Goal: Task Accomplishment & Management: Complete application form

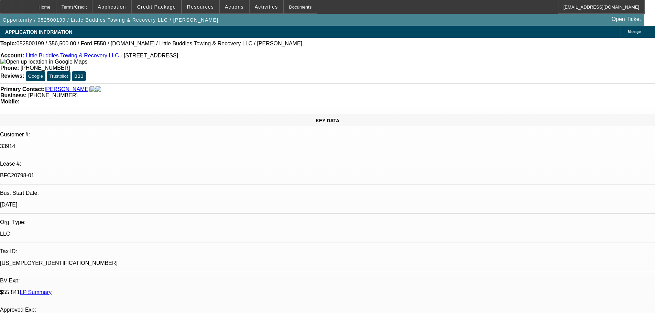
select select "0"
select select "2"
select select "0"
select select "6"
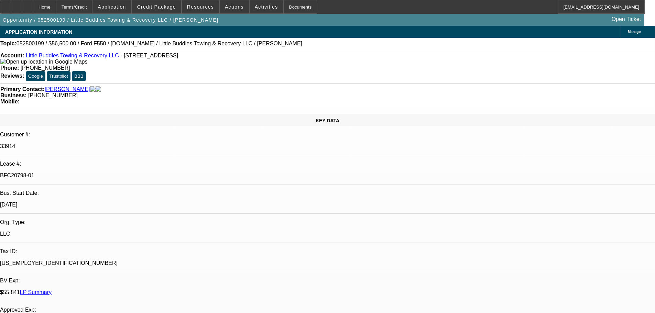
select select "0"
select select "2"
select select "0"
select select "6"
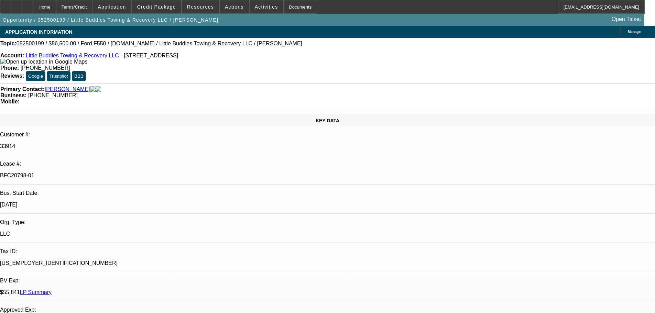
select select "0"
select select "2"
select select "0"
select select "6"
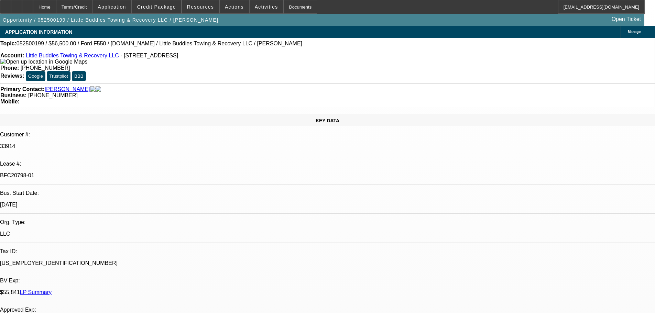
select select "0"
select select "2"
select select "0.1"
select select "4"
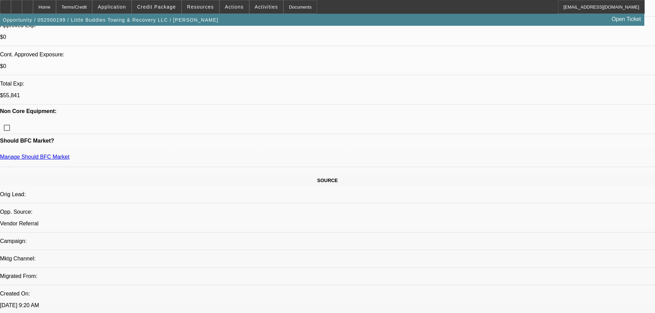
scroll to position [172, 0]
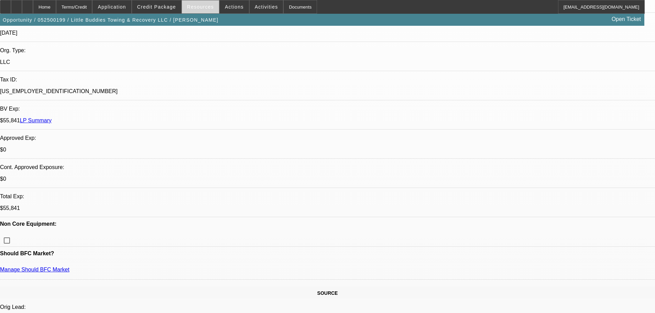
click at [203, 8] on span "Resources" at bounding box center [200, 6] width 27 height 5
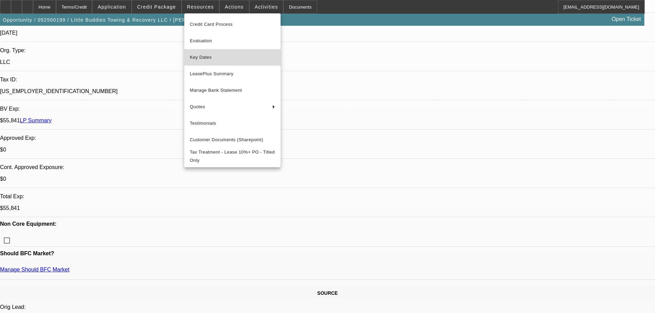
click at [200, 58] on span "Key Dates" at bounding box center [232, 57] width 85 height 8
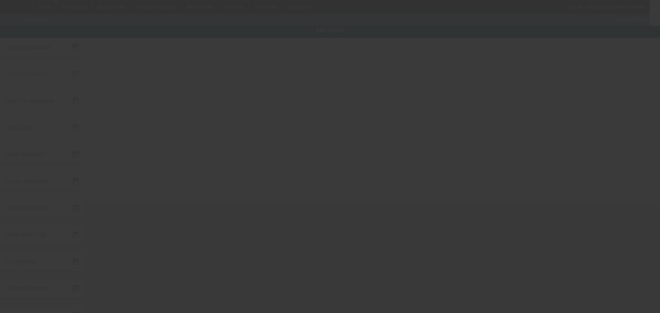
type input "5/8/2025"
type input "5/21/2025"
type input "6/18/2025"
type input "6/11/2025"
type input "6/19/2025"
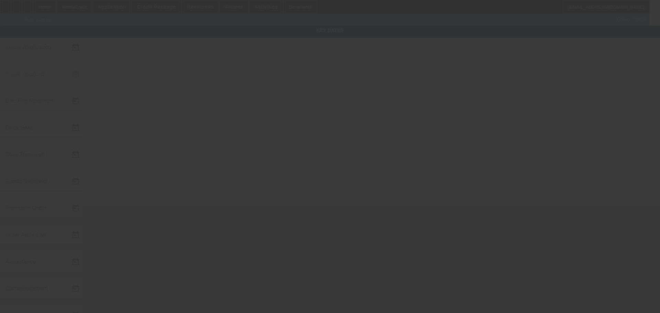
type input "6/26/2025"
type input "6/27/2025"
type input "7/1/2025"
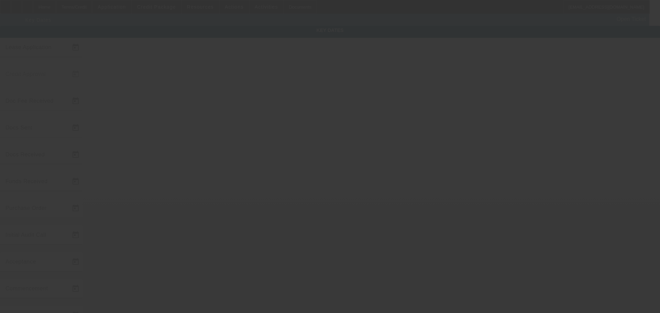
type input "8/1/2025"
type input "6/27/2025"
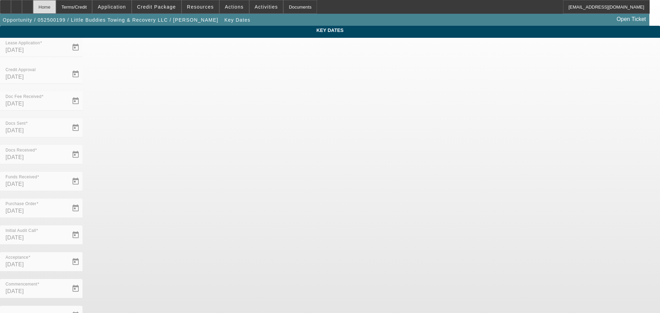
click at [56, 3] on div "Home" at bounding box center [44, 7] width 23 height 14
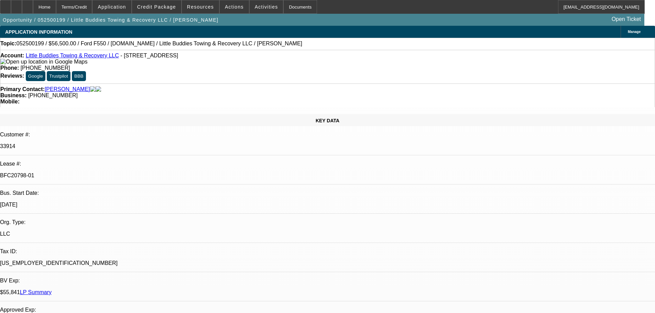
select select "0"
select select "2"
select select "0"
select select "6"
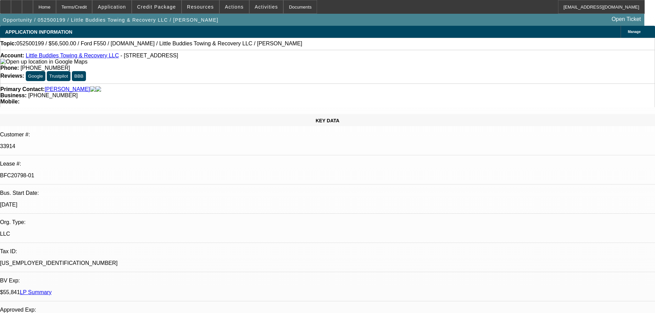
select select "0"
select select "2"
select select "0"
select select "6"
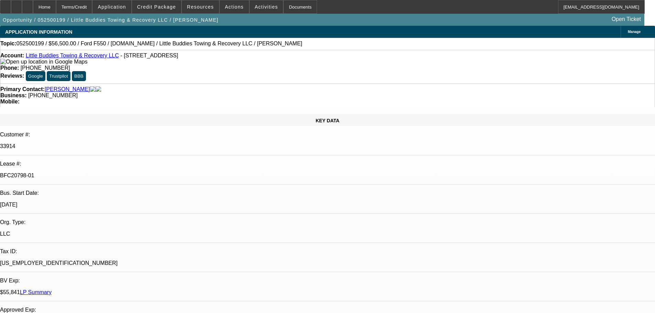
select select "0"
select select "2"
select select "0"
select select "6"
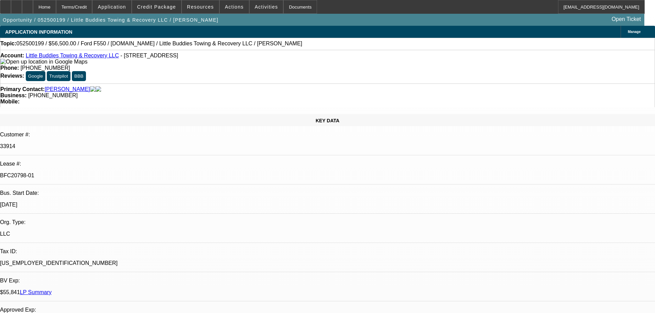
select select "0"
select select "2"
select select "0.1"
select select "4"
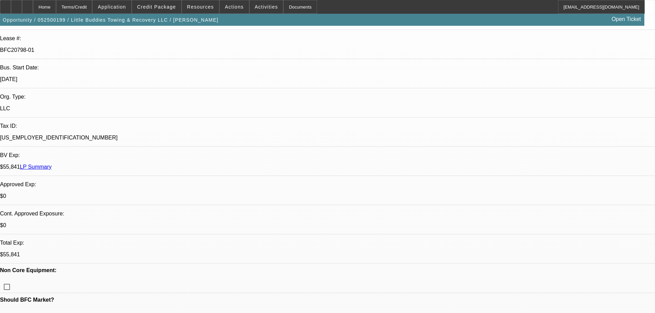
scroll to position [126, 0]
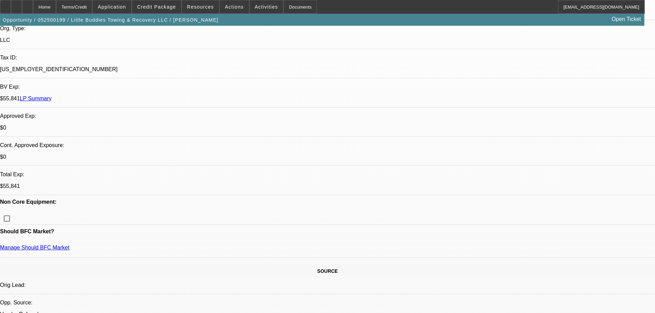
scroll to position [194, 0]
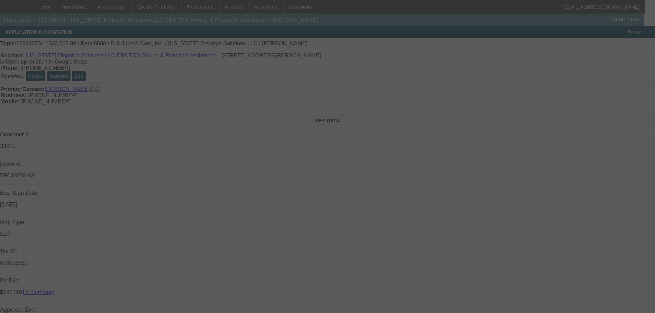
select select "0"
select select "2"
select select "0"
select select "6"
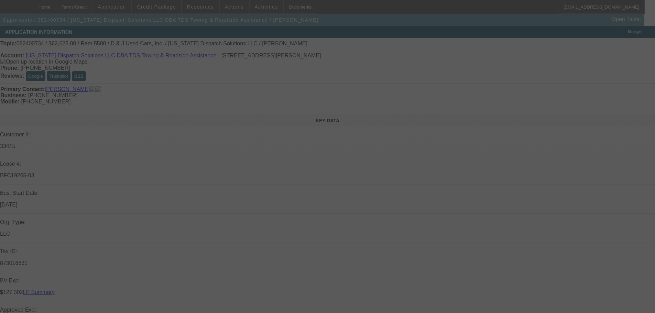
select select "0"
select select "2"
select select "0"
select select "6"
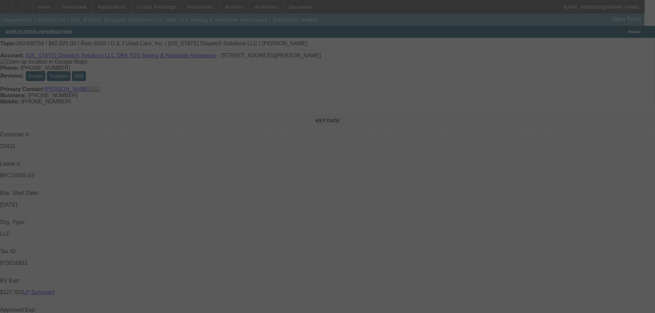
select select "0"
select select "2"
select select "0"
select select "6"
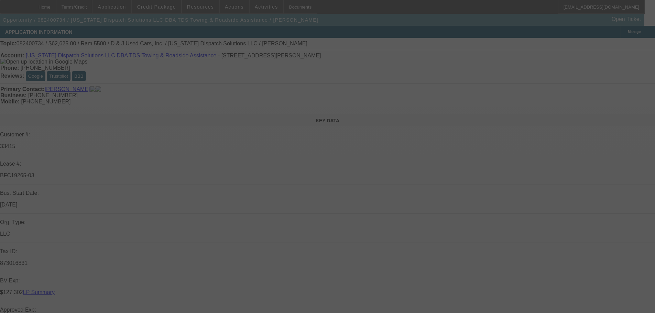
select select "0"
select select "2"
select select "0"
select select "6"
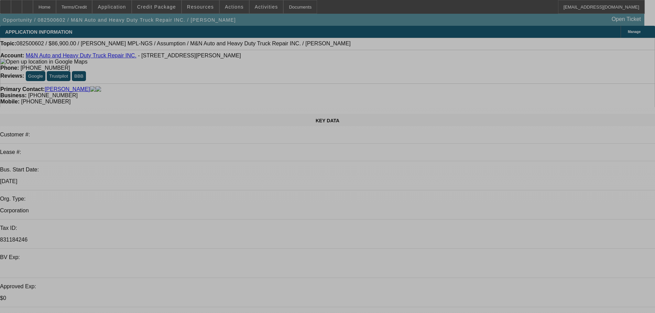
select select "0"
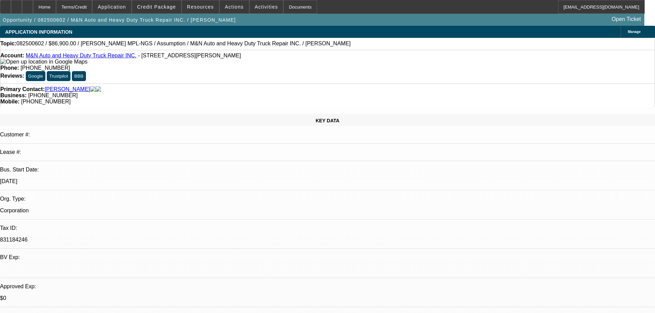
select select "4"
select select "2"
select select "0.1"
select select "4"
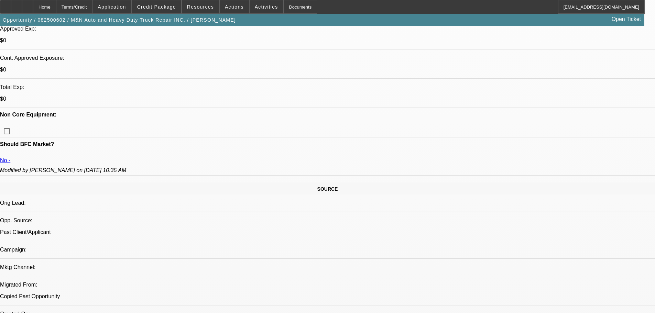
scroll to position [241, 0]
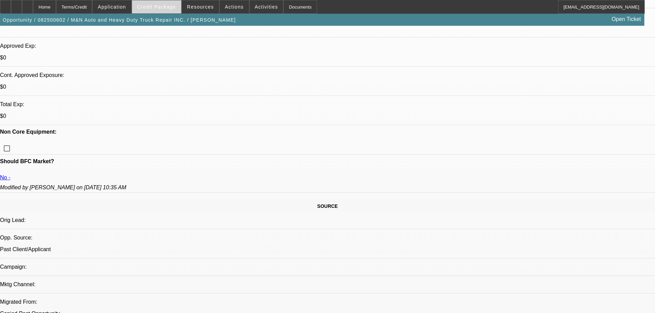
click at [161, 7] on span "Credit Package" at bounding box center [156, 6] width 39 height 5
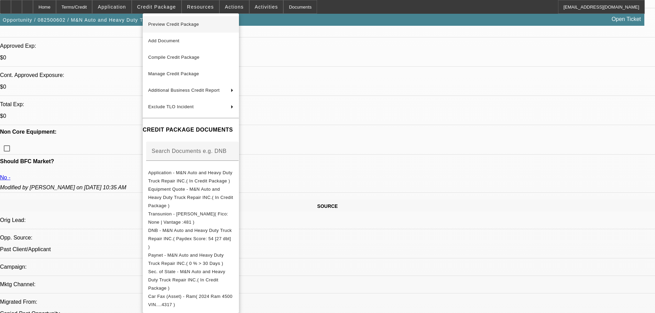
click at [168, 24] on span "Preview Credit Package" at bounding box center [173, 24] width 51 height 5
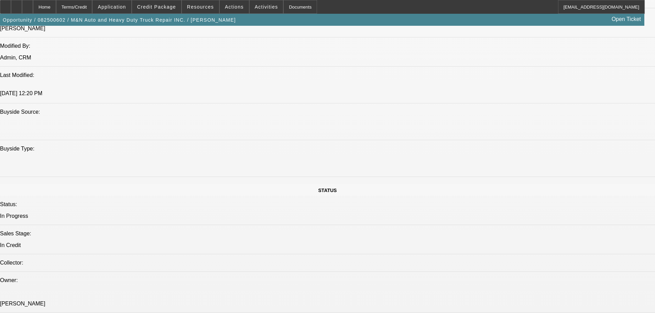
scroll to position [618, 0]
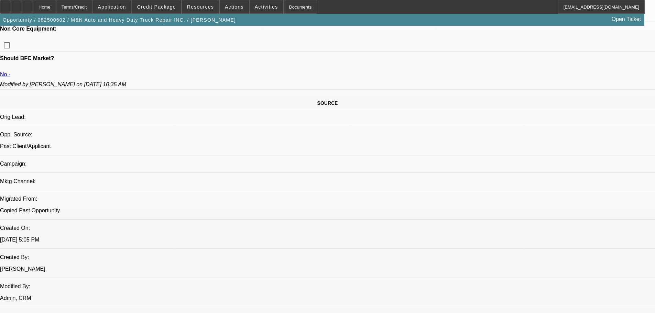
scroll to position [172, 0]
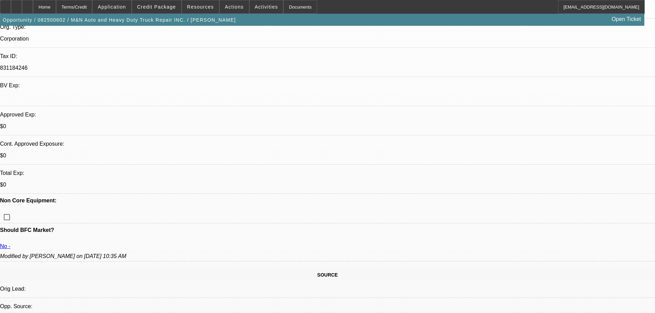
drag, startPoint x: 366, startPoint y: 2, endPoint x: 395, endPoint y: 30, distance: 40.8
click at [365, 1] on div "Home Terms/Credit Application Credit Package Resources Actions Activities Docum…" at bounding box center [322, 7] width 644 height 14
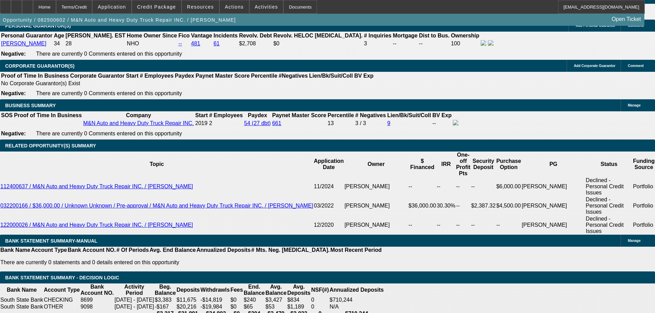
scroll to position [1100, 0]
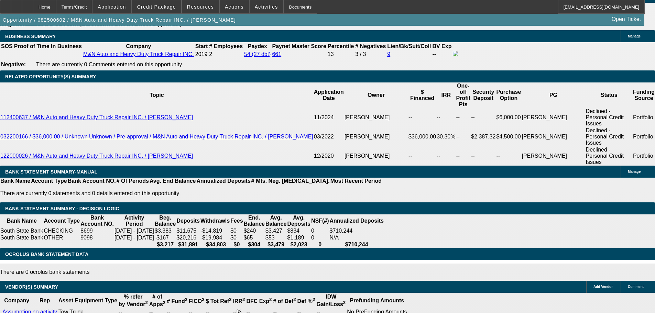
select select "4"
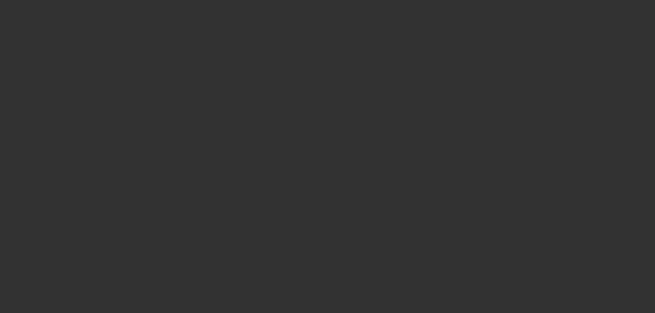
scroll to position [0, 0]
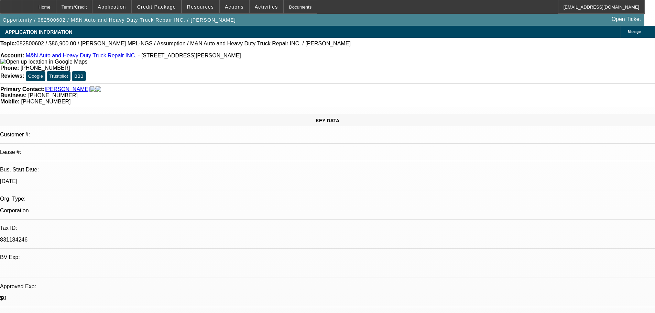
type textarea "DECLINED ON 3 PRIOR OCCASSIONS AND DNC'D FOR A REASON - PASS."
drag, startPoint x: 610, startPoint y: 170, endPoint x: 612, endPoint y: 166, distance: 4.5
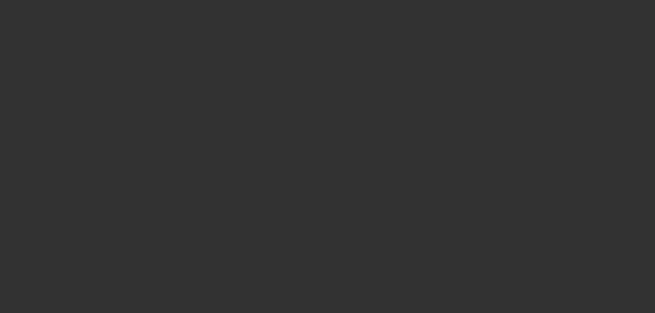
select select "0"
select select "4"
select select "2"
select select "0.1"
select select "4"
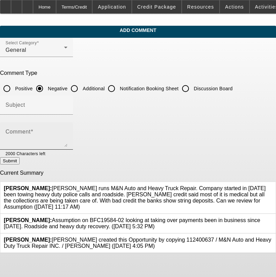
click at [57, 125] on div "Comment" at bounding box center [36, 135] width 62 height 27
click at [43, 131] on textarea "481 CREDIRT SCORE" at bounding box center [36, 139] width 62 height 16
click at [66, 134] on textarea "481 CREDIT SCORE" at bounding box center [36, 139] width 62 height 16
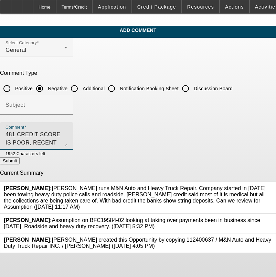
click at [67, 132] on textarea "481 CREDIT SCORE IS POOR, RECENT COLL ACCOUNTS," at bounding box center [36, 139] width 62 height 16
click at [67, 142] on textarea "481 CREDIT SCORE IS POOR, RECENT COLL ACCOUNTS, CURRENTLY PAST DUE FEW CREDIT C…" at bounding box center [36, 139] width 62 height 16
click at [67, 145] on textarea "481 CREDIT SCORE IS POOR, RECENT COLL ACCOUNTS, CURRENTLY PAST DUE FEW CREDIT C…" at bounding box center [36, 139] width 62 height 16
click at [67, 144] on textarea "481 CREDIT SCORE IS POOR, RECENT COLL ACCOUNTS, CURRENTLY PAST DUE FEW CREDIT C…" at bounding box center [36, 139] width 62 height 16
click at [67, 143] on textarea "481 CREDIT SCORE IS POOR, RECENT COLL ACCOUNTS, CURRENTLY PAST DUE FEW CREDIT C…" at bounding box center [36, 139] width 62 height 16
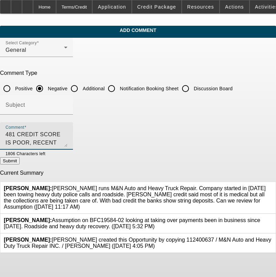
type textarea "481 CREDIT SCORE IS POOR, RECENT COLL ACCOUNTS, CURRENTLY PAST DUE FEW CREDIT C…"
click at [20, 159] on button "Submit" at bounding box center [10, 160] width 20 height 7
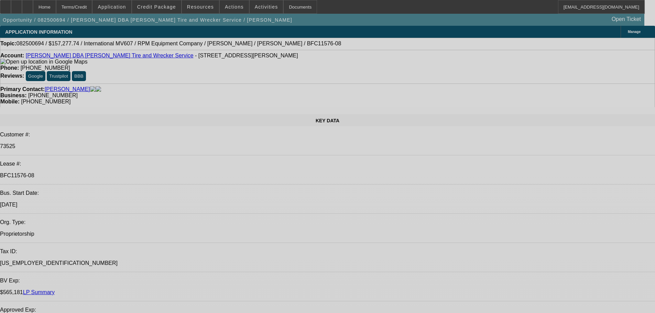
select select "0"
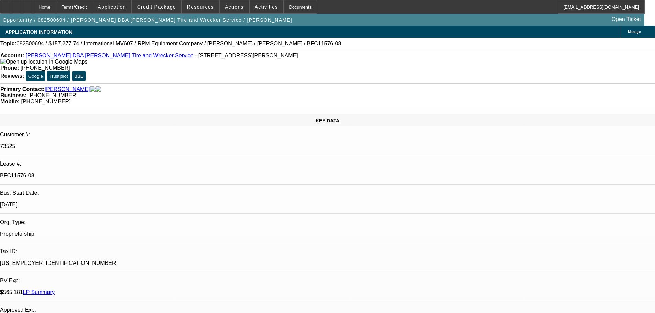
select select "0"
select select "2"
select select "0.1"
select select "4"
select select "0"
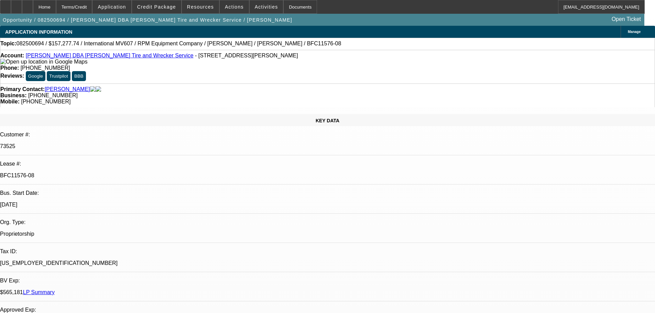
select select "0"
select select "2"
select select "0.1"
select select "4"
select select "0"
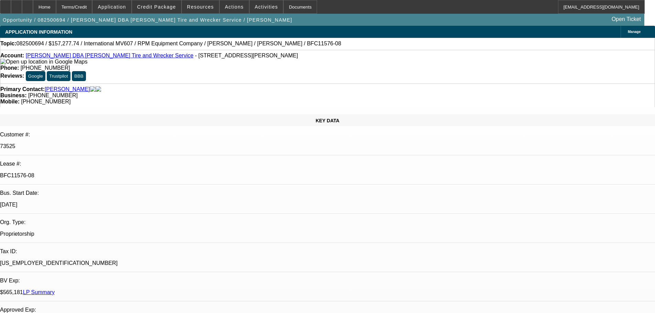
select select "0"
select select "2"
select select "0.1"
select select "4"
select select "0"
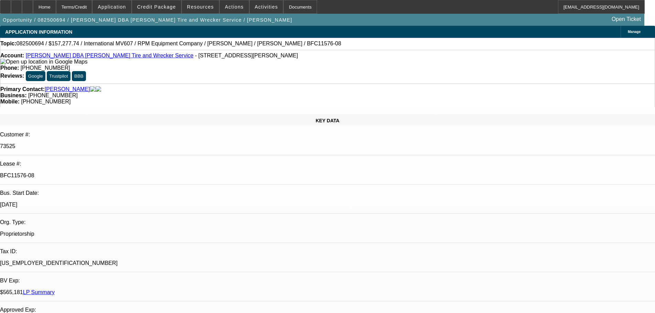
select select "0"
select select "2"
select select "0.1"
select select "4"
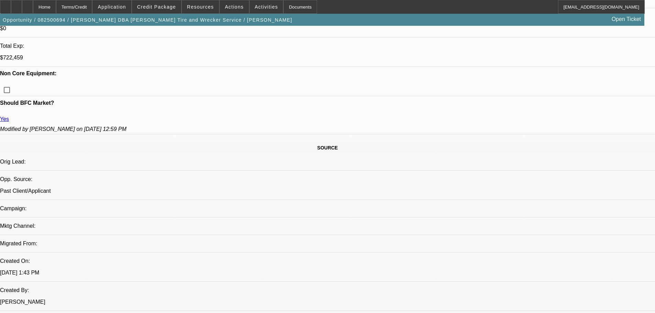
scroll to position [412, 0]
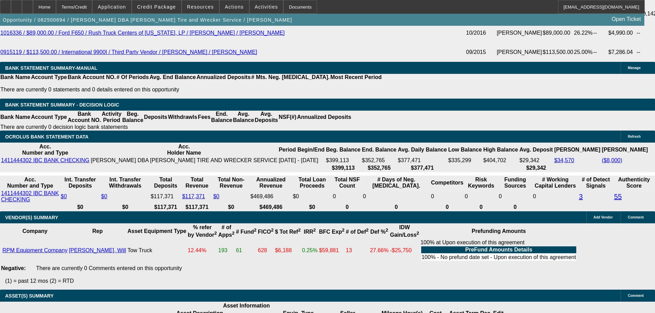
scroll to position [1409, 0]
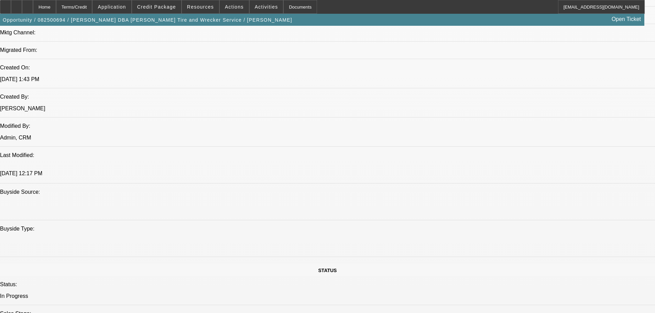
scroll to position [481, 0]
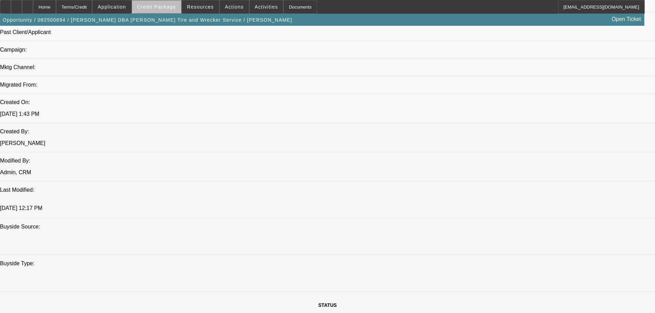
click at [171, 2] on span at bounding box center [156, 7] width 49 height 16
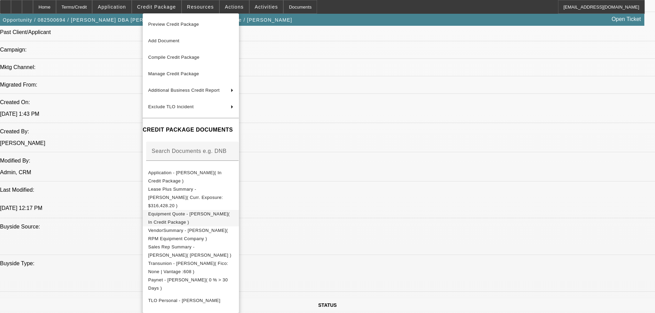
click at [191, 211] on span "Equipment Quote - Baldemar Cantu( In Credit Package )" at bounding box center [188, 217] width 81 height 13
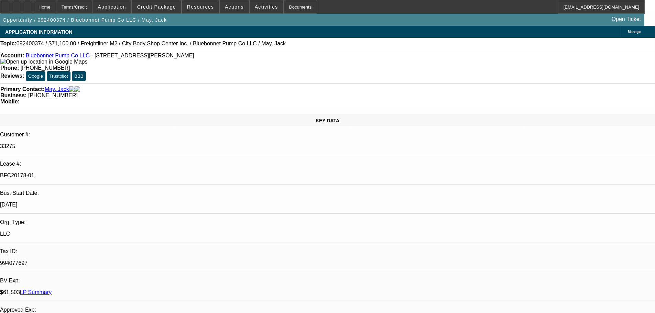
select select "0"
select select "2"
select select "0"
select select "6"
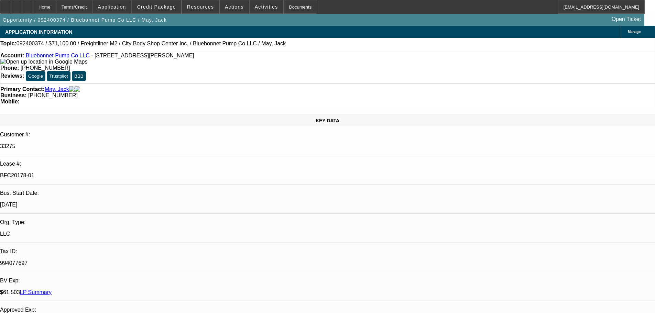
select select "0.1"
select select "2"
select select "0"
select select "6"
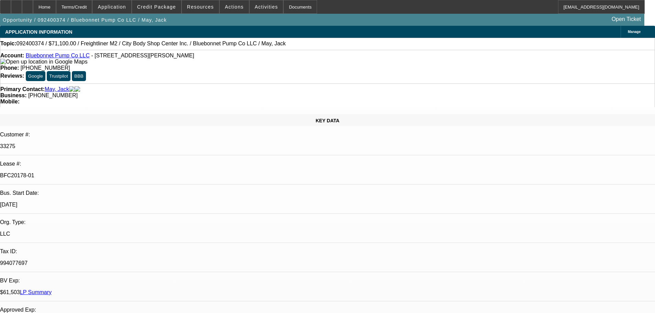
select select "0.1"
select select "2"
select select "0"
select select "6"
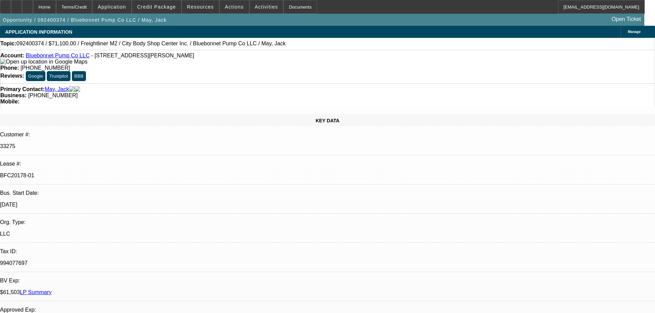
select select "0.1"
select select "2"
select select "0"
select select "6"
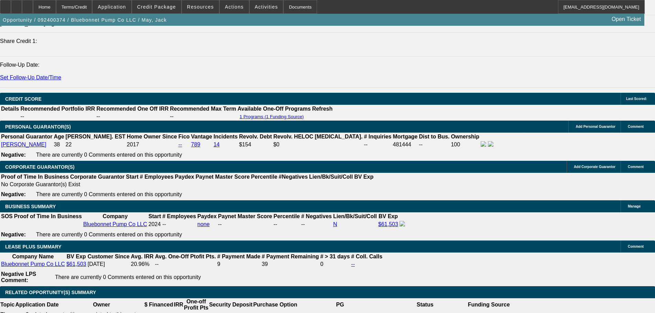
scroll to position [825, 0]
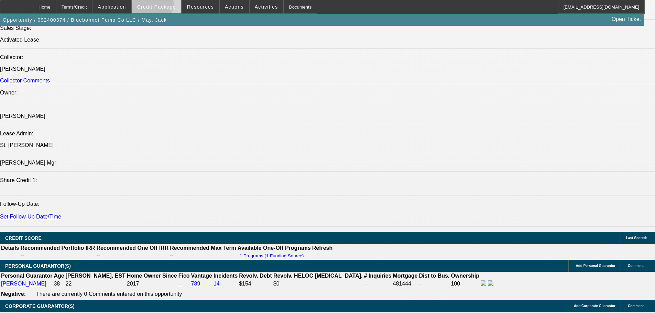
click at [163, 5] on span "Credit Package" at bounding box center [156, 6] width 39 height 5
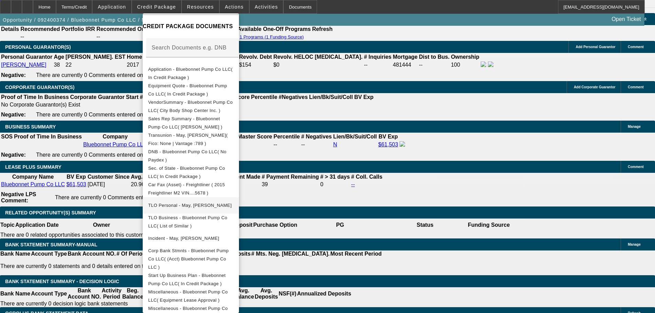
scroll to position [1065, 0]
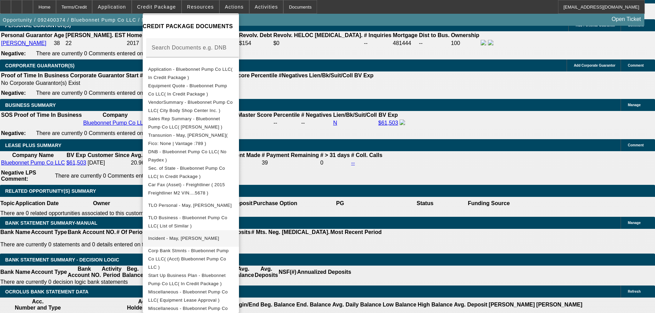
click at [187, 237] on span "Incident - May, Jack" at bounding box center [183, 238] width 71 height 5
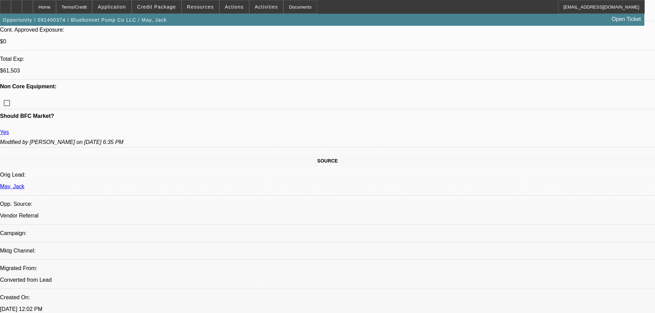
scroll to position [0, 0]
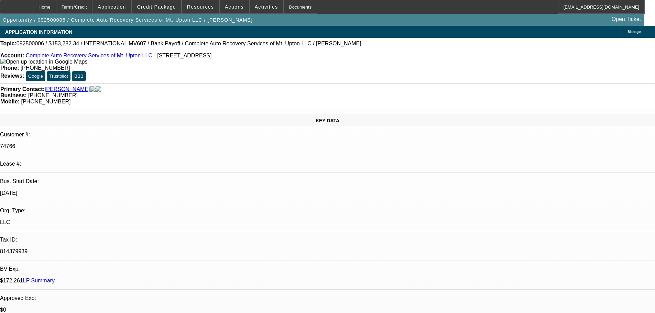
select select "0"
select select "2"
select select "0"
select select "6"
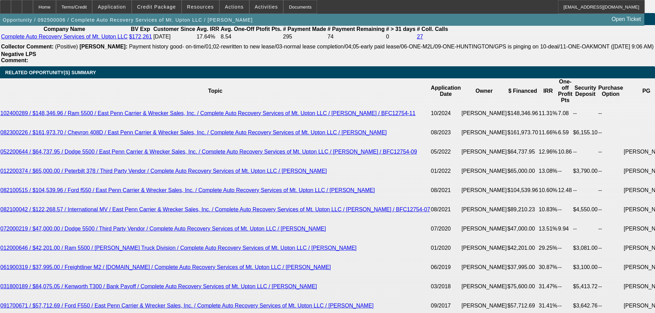
scroll to position [1168, 0]
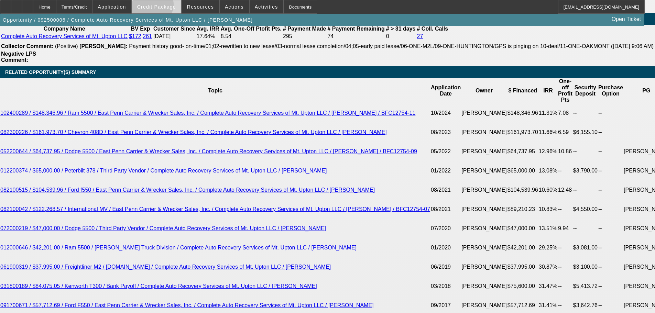
click at [163, 6] on span "Credit Package" at bounding box center [156, 6] width 39 height 5
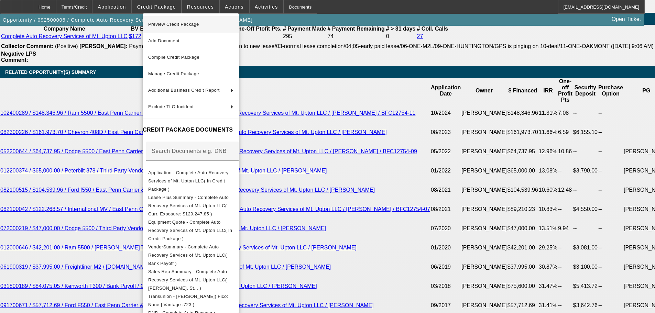
click at [175, 25] on span "Preview Credit Package" at bounding box center [173, 24] width 51 height 5
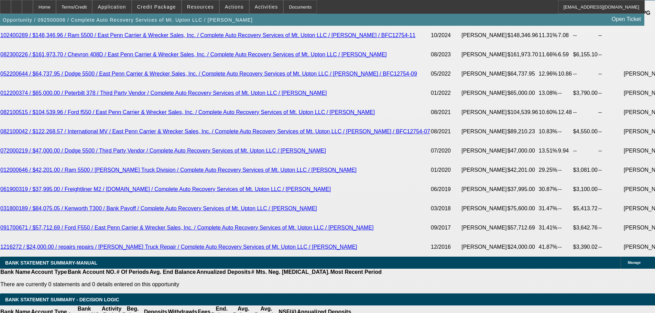
scroll to position [1409, 0]
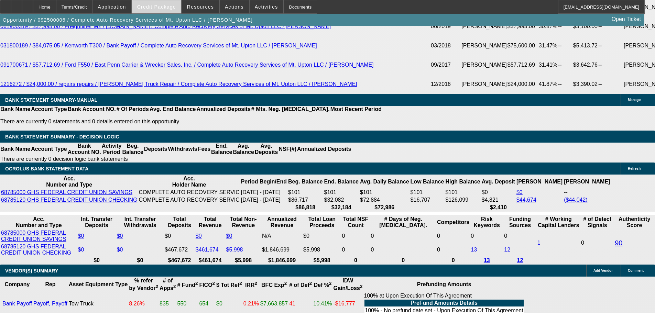
click at [157, 7] on span "Credit Package" at bounding box center [156, 6] width 39 height 5
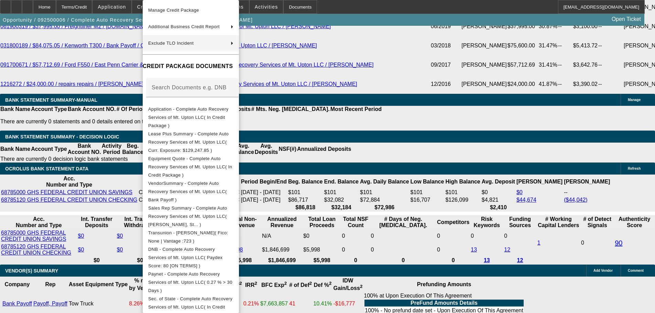
scroll to position [0, 0]
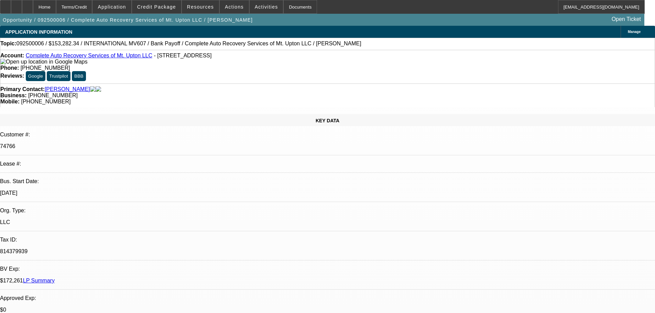
select select "0"
select select "2"
select select "0"
select select "6"
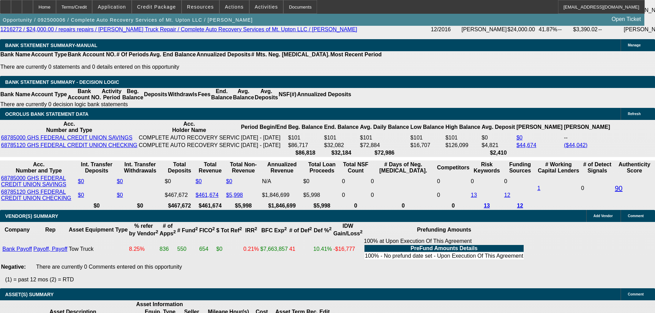
scroll to position [1486, 0]
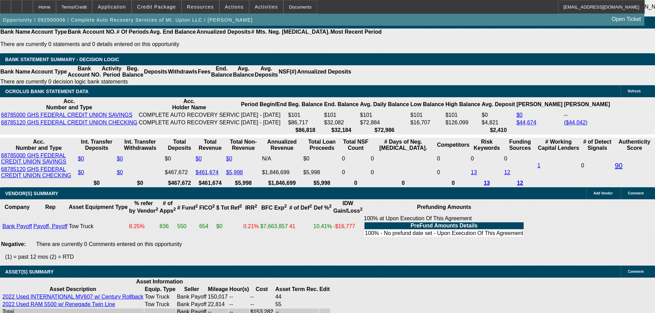
select select "6"
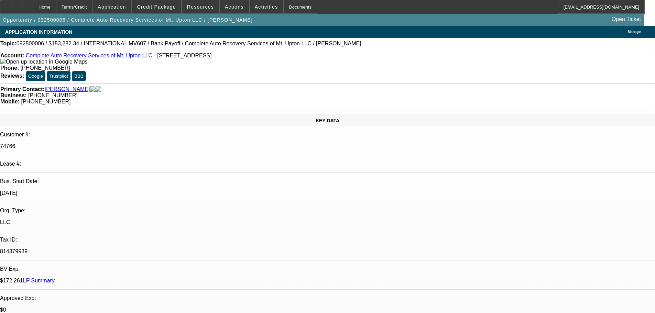
type textarea "c"
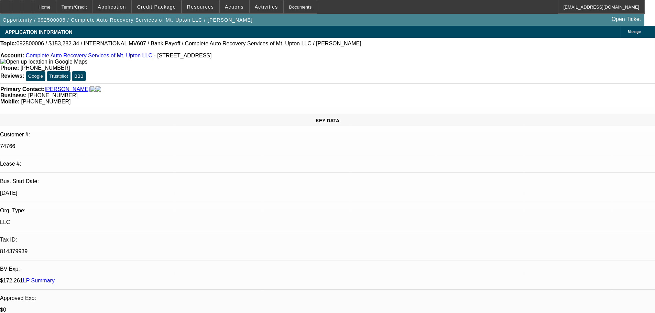
type textarea "CAN YOU PLEASE INCLUDE THE PAYOFFS QUOTED . ALSO THESE WOULD BE "REWRITES" NOT …"
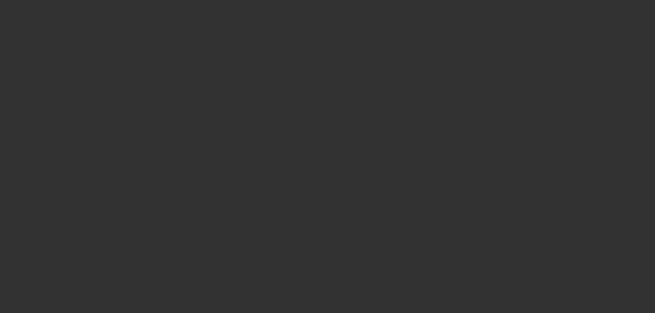
select select "0"
select select "2"
select select "0"
select select "6"
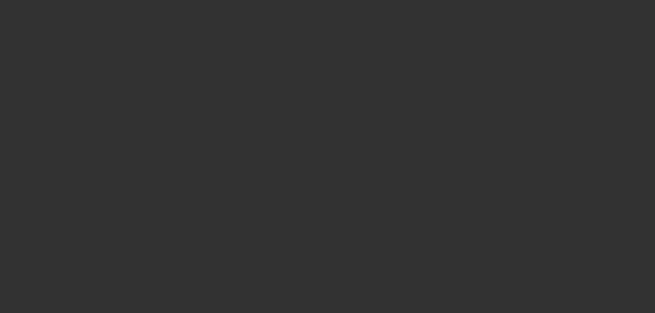
select select "0"
select select "2"
select select "0"
select select "6"
